Goal: Book appointment/travel/reservation

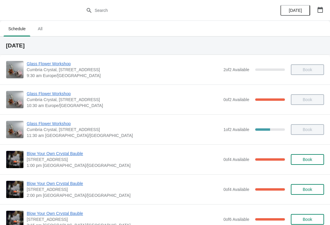
click at [321, 10] on icon "button" at bounding box center [320, 10] width 6 height 6
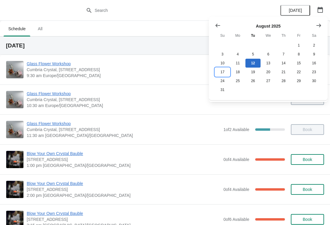
click at [224, 71] on button "17" at bounding box center [222, 72] width 15 height 9
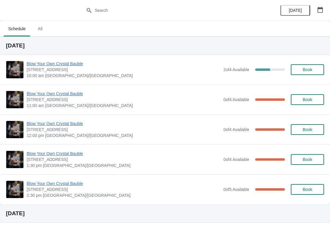
click at [309, 69] on span "Book" at bounding box center [306, 69] width 9 height 5
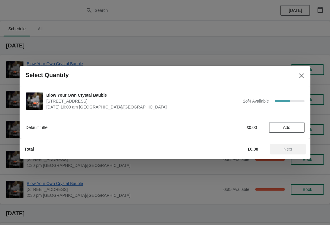
click at [293, 132] on button "Add" at bounding box center [287, 127] width 36 height 11
click at [295, 125] on icon at bounding box center [296, 127] width 6 height 6
click at [288, 152] on button "Next" at bounding box center [288, 149] width 36 height 11
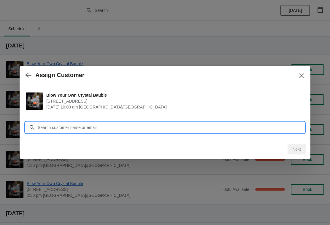
click at [150, 126] on input "Customer" at bounding box center [170, 127] width 267 height 11
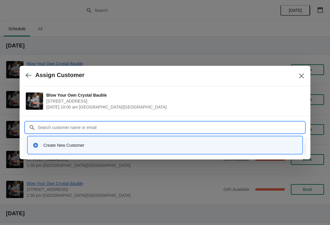
click at [36, 146] on icon at bounding box center [35, 145] width 5 height 5
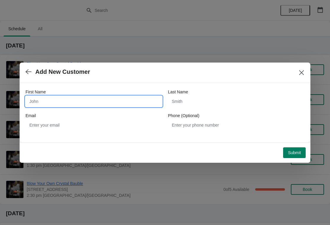
click at [58, 97] on input "First Name" at bounding box center [93, 101] width 136 height 11
type input "Eryl"
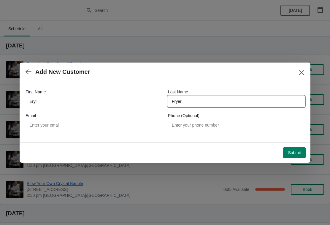
type input "Fryer"
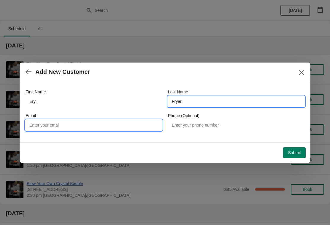
click at [106, 121] on input "Email" at bounding box center [93, 125] width 136 height 11
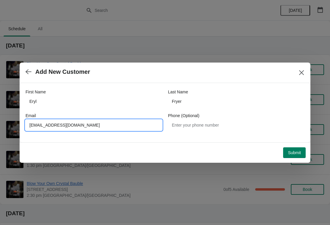
type input "[EMAIL_ADDRESS][DOMAIN_NAME]"
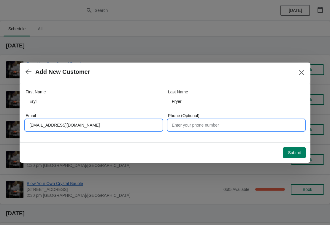
click at [203, 128] on input "Phone (Optional)" at bounding box center [236, 125] width 136 height 11
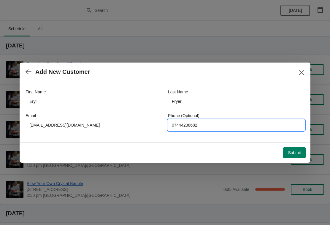
type input "07444238682"
click at [288, 153] on span "Submit" at bounding box center [294, 152] width 13 height 5
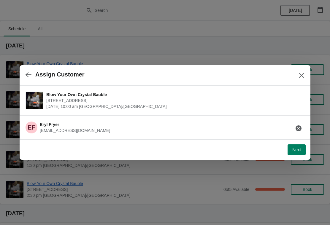
click at [293, 153] on button "Next" at bounding box center [296, 149] width 18 height 11
select select "Yes, I will collect"
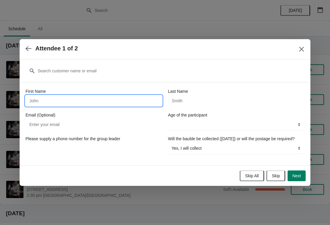
click at [73, 100] on input "First Name" at bounding box center [93, 100] width 136 height 11
click at [85, 88] on div "First Name" at bounding box center [93, 91] width 136 height 6
click at [102, 99] on input "First Name" at bounding box center [93, 100] width 136 height 11
type input "Eryl"
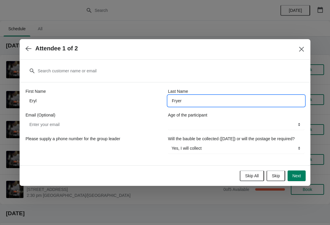
type input "Fryer"
click at [133, 115] on div "Email (Optional)" at bounding box center [93, 121] width 136 height 18
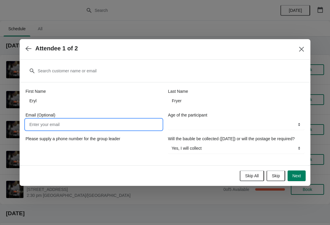
click at [121, 124] on input "Email (Optional)" at bounding box center [93, 124] width 136 height 11
type input "[EMAIL_ADDRESS][DOMAIN_NAME]"
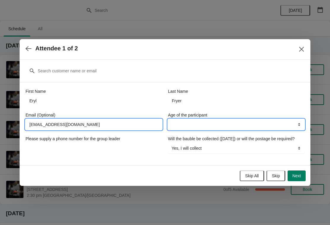
click at [223, 121] on select "8-12 years 13-17 years 18 years and over" at bounding box center [236, 124] width 136 height 11
select select "18 years and over"
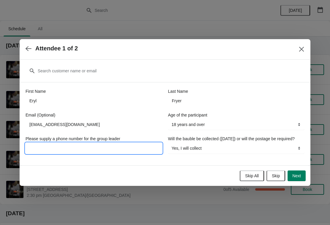
click at [119, 148] on input "Please supply a phone number for the group leader" at bounding box center [93, 148] width 136 height 11
click at [128, 143] on input "Please supply a phone number for the group leader" at bounding box center [93, 148] width 136 height 11
type input "07444238682"
click at [300, 178] on span "Next" at bounding box center [296, 175] width 9 height 5
select select
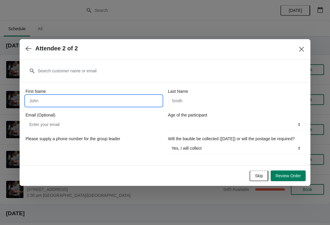
click at [117, 95] on input "First Name" at bounding box center [93, 100] width 136 height 11
type input "[PERSON_NAME]"
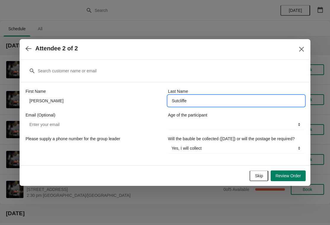
type input "Sutcliffe"
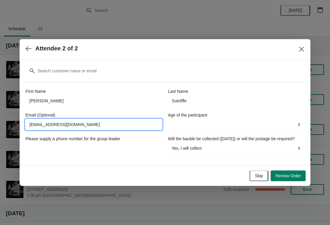
type input "[EMAIL_ADDRESS][DOMAIN_NAME]"
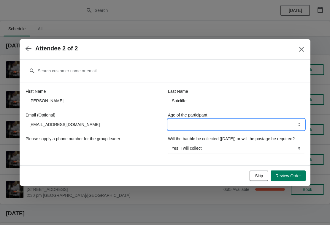
select select "18 years and over"
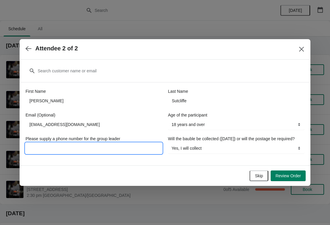
click at [132, 148] on input "Please supply a phone number for the group leader" at bounding box center [93, 148] width 136 height 11
type input "07444238682"
click at [278, 177] on span "Review Order" at bounding box center [287, 175] width 25 height 5
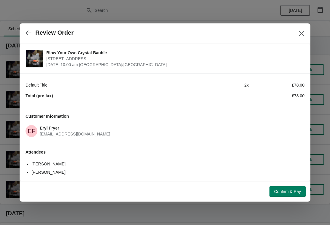
click at [278, 194] on button "Confirm & Pay" at bounding box center [287, 191] width 36 height 11
